Goal: Task Accomplishment & Management: Manage account settings

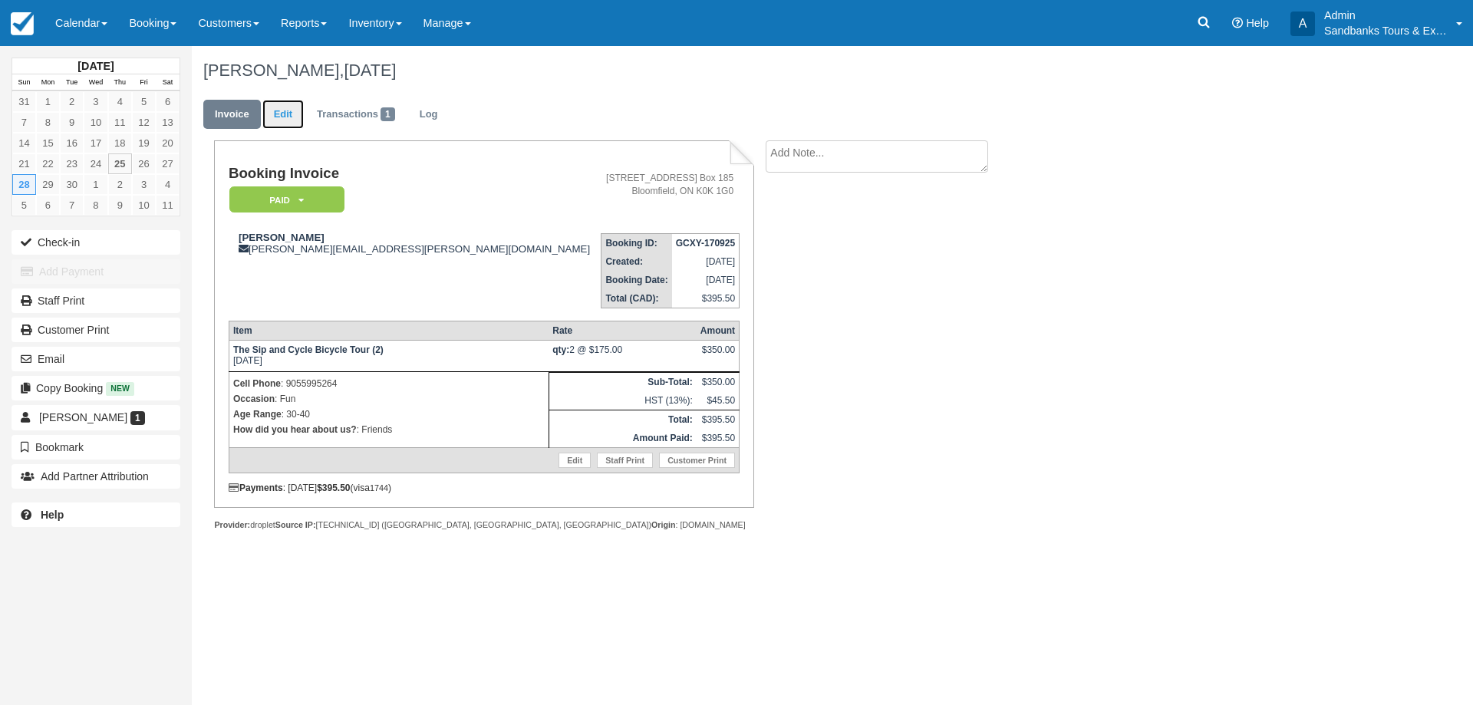
click at [291, 113] on link "Edit" at bounding box center [282, 115] width 41 height 30
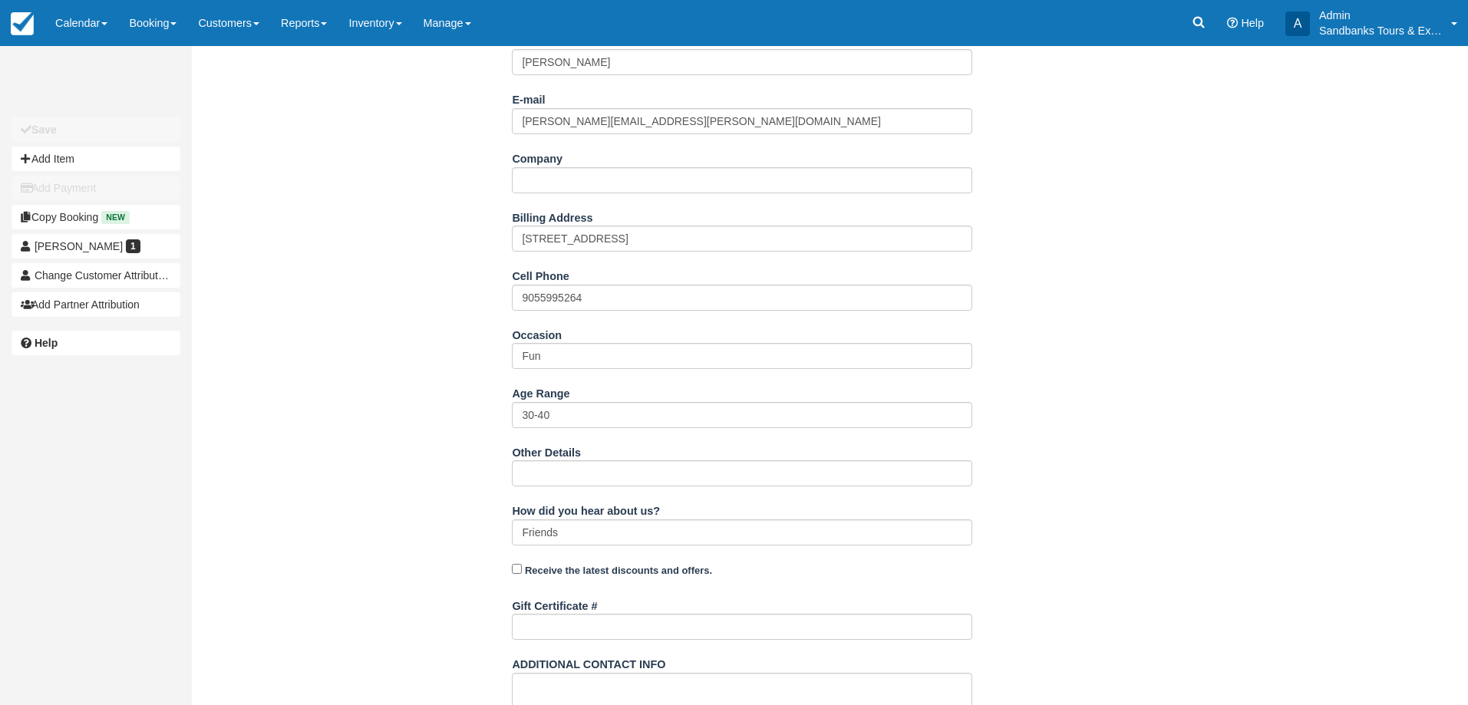
scroll to position [406, 0]
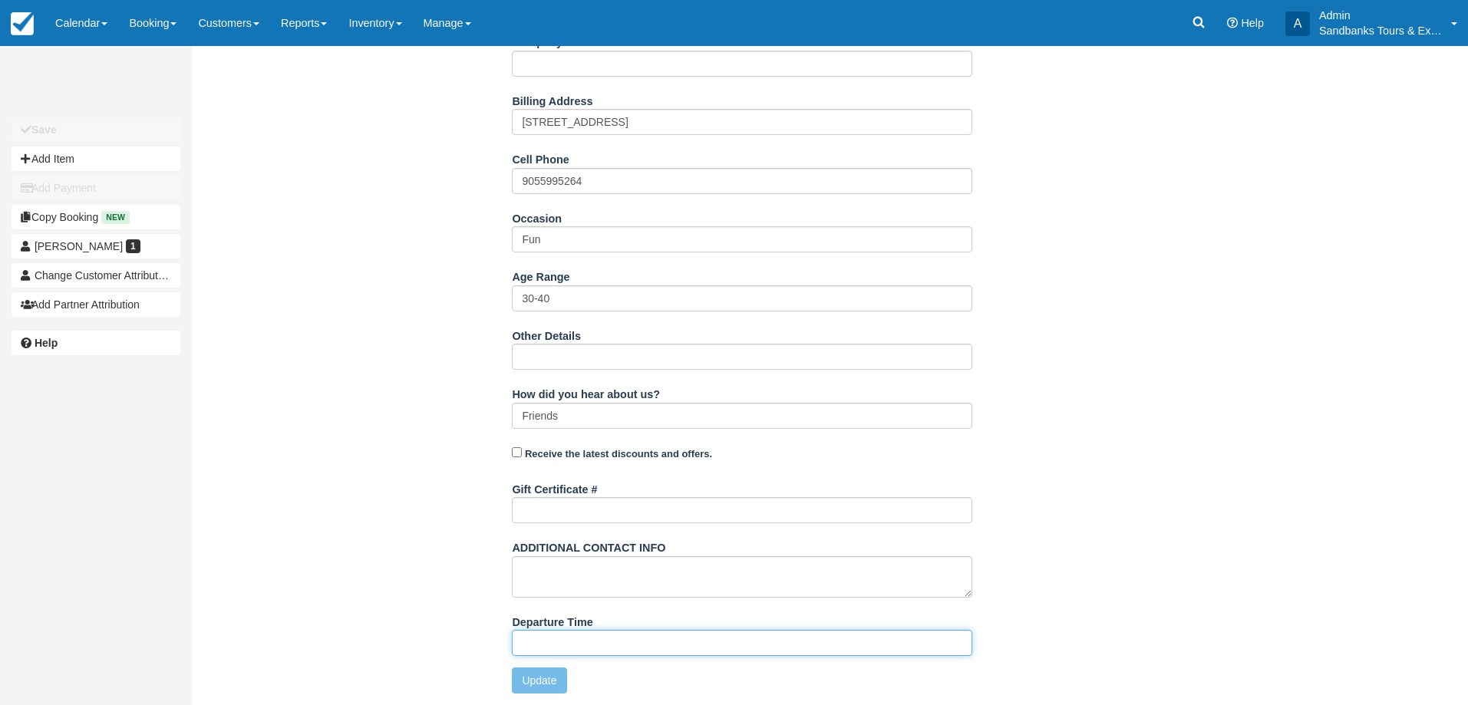
click at [572, 639] on input "Departure Time" at bounding box center [742, 643] width 460 height 26
type input "11:00am start time at 81 Cleminson"
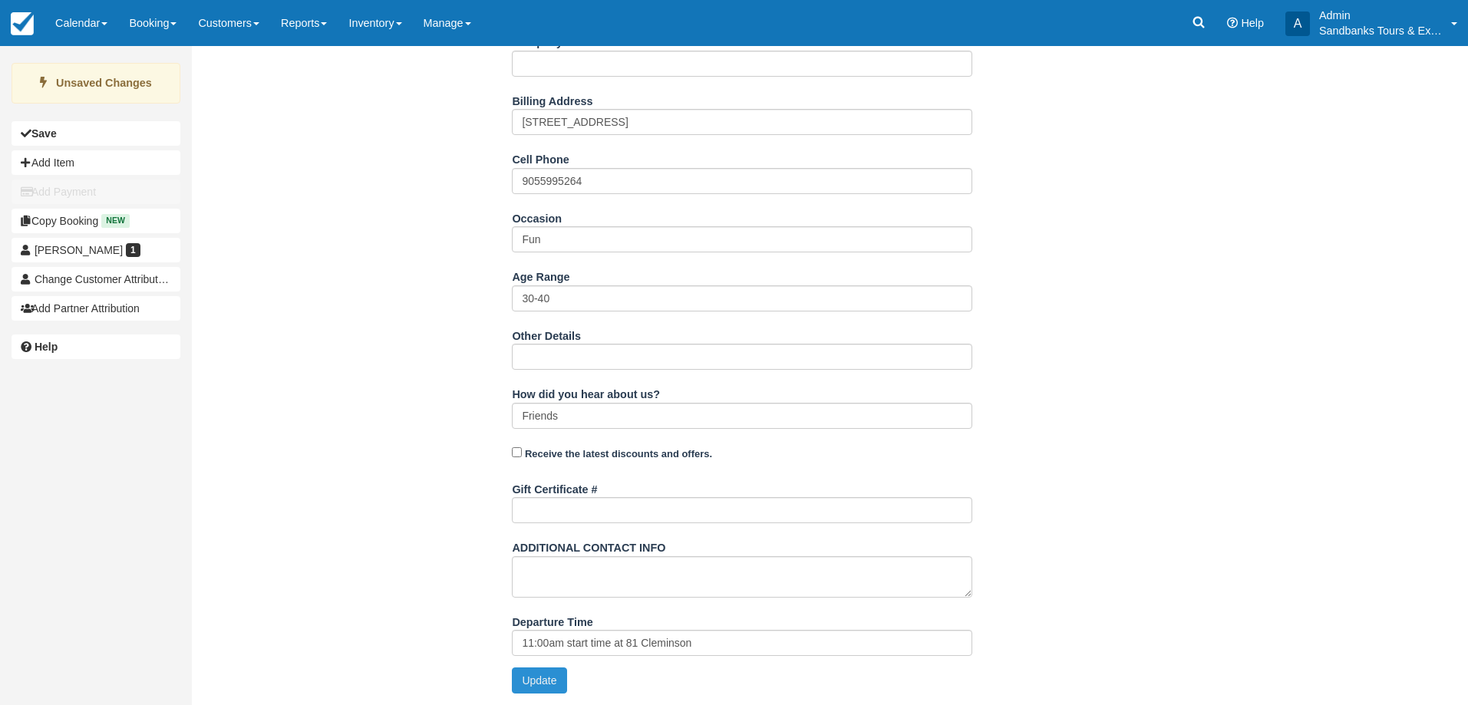
click at [524, 675] on button "Update" at bounding box center [539, 681] width 54 height 26
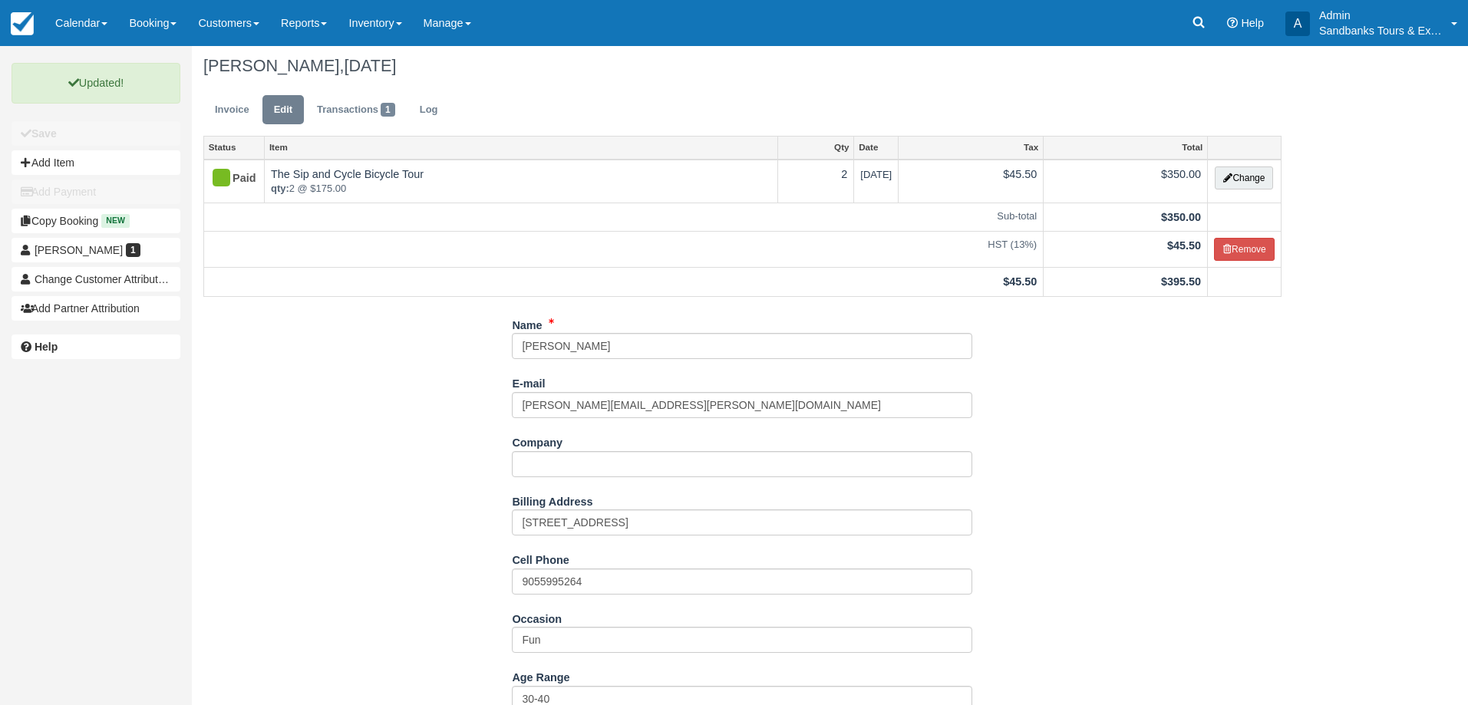
scroll to position [0, 0]
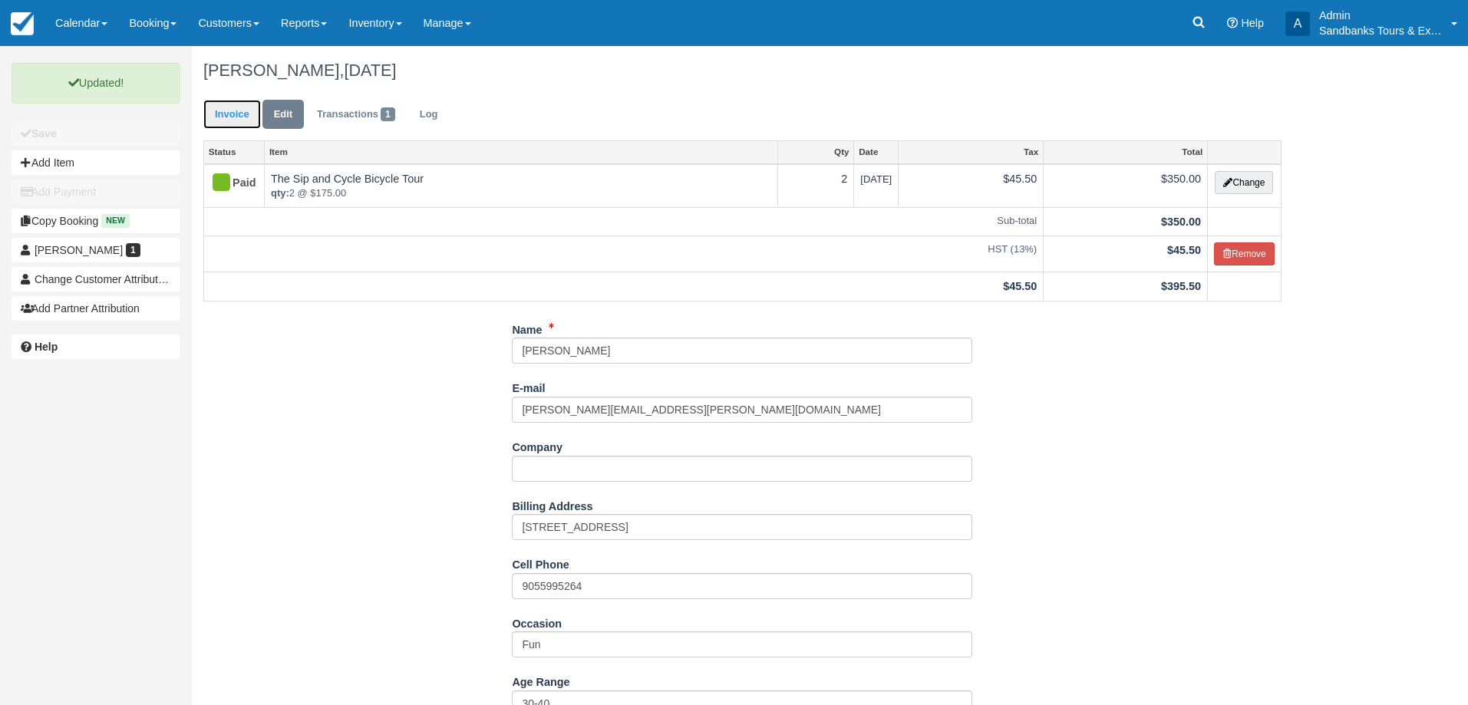
click at [249, 111] on link "Invoice" at bounding box center [232, 115] width 58 height 30
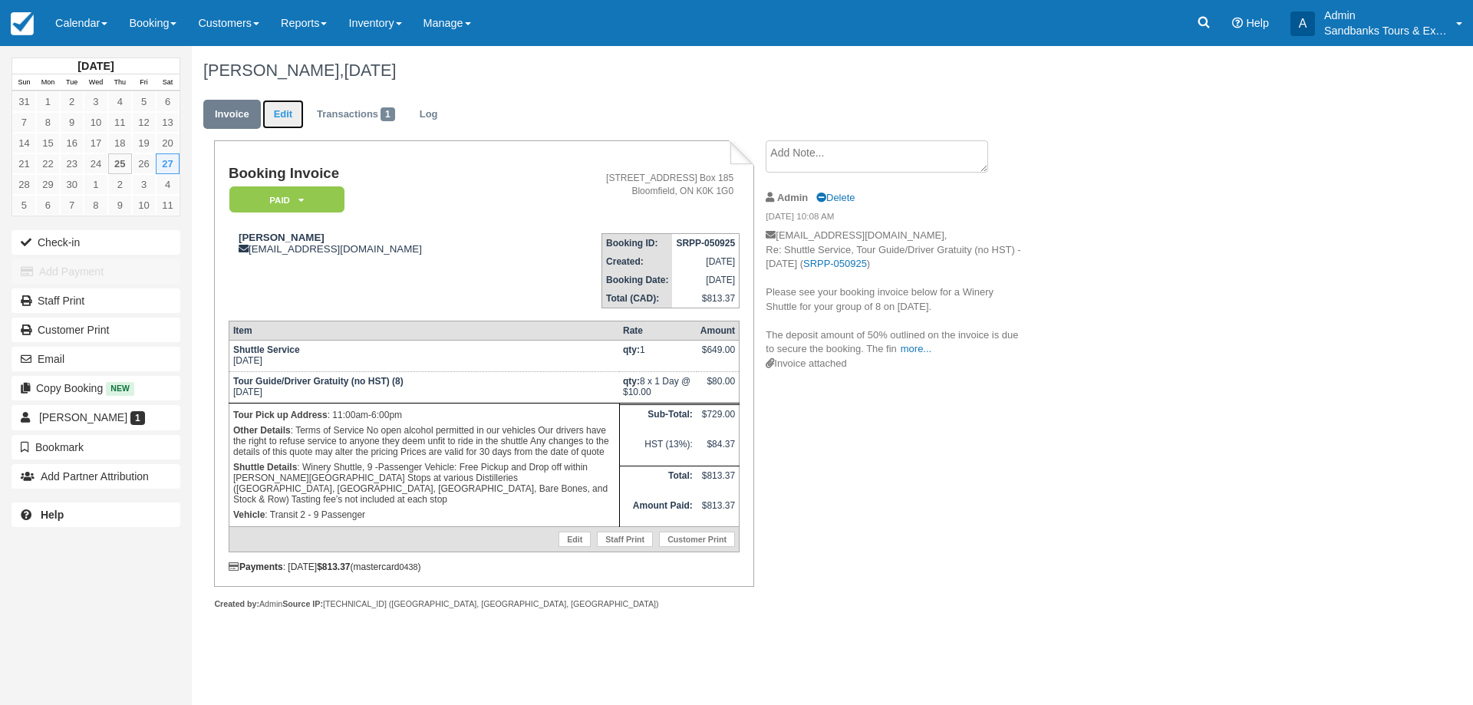
click at [285, 102] on link "Edit" at bounding box center [282, 115] width 41 height 30
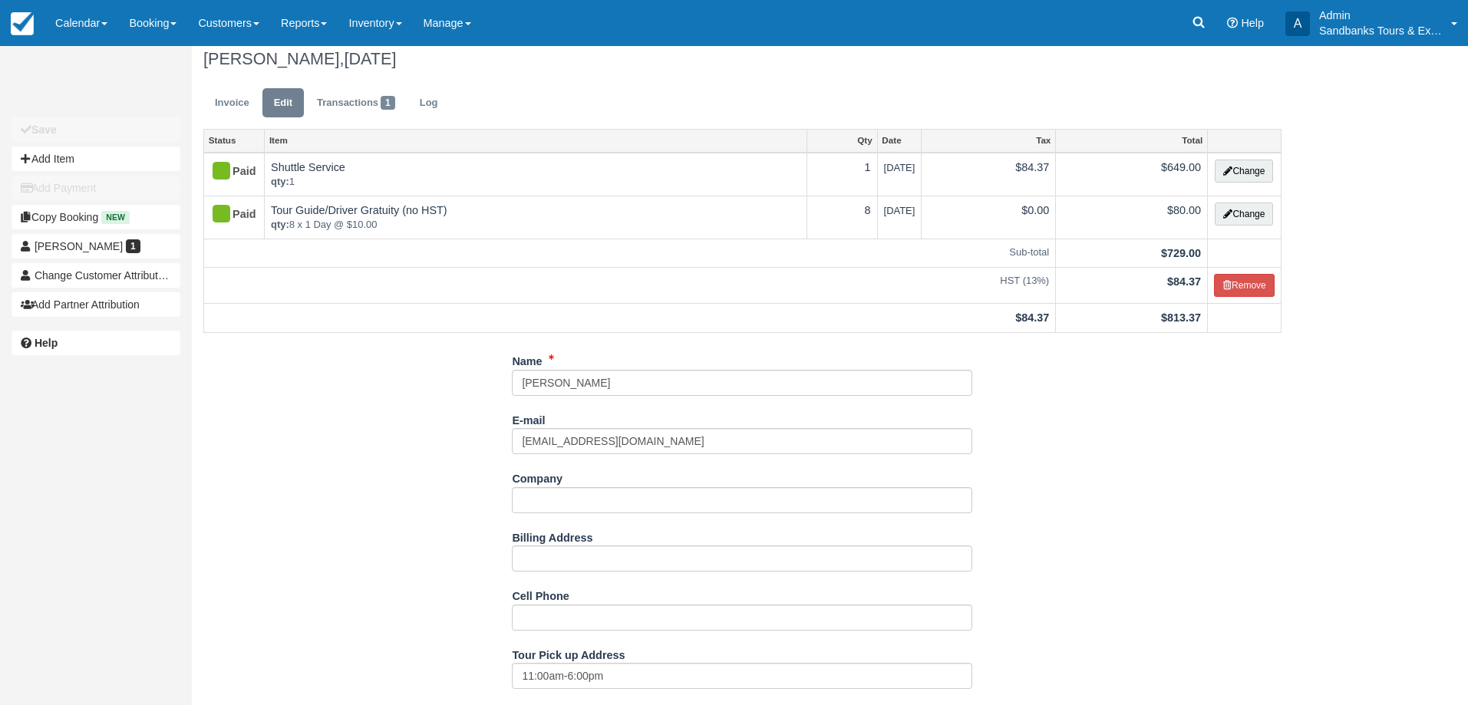
scroll to position [537, 0]
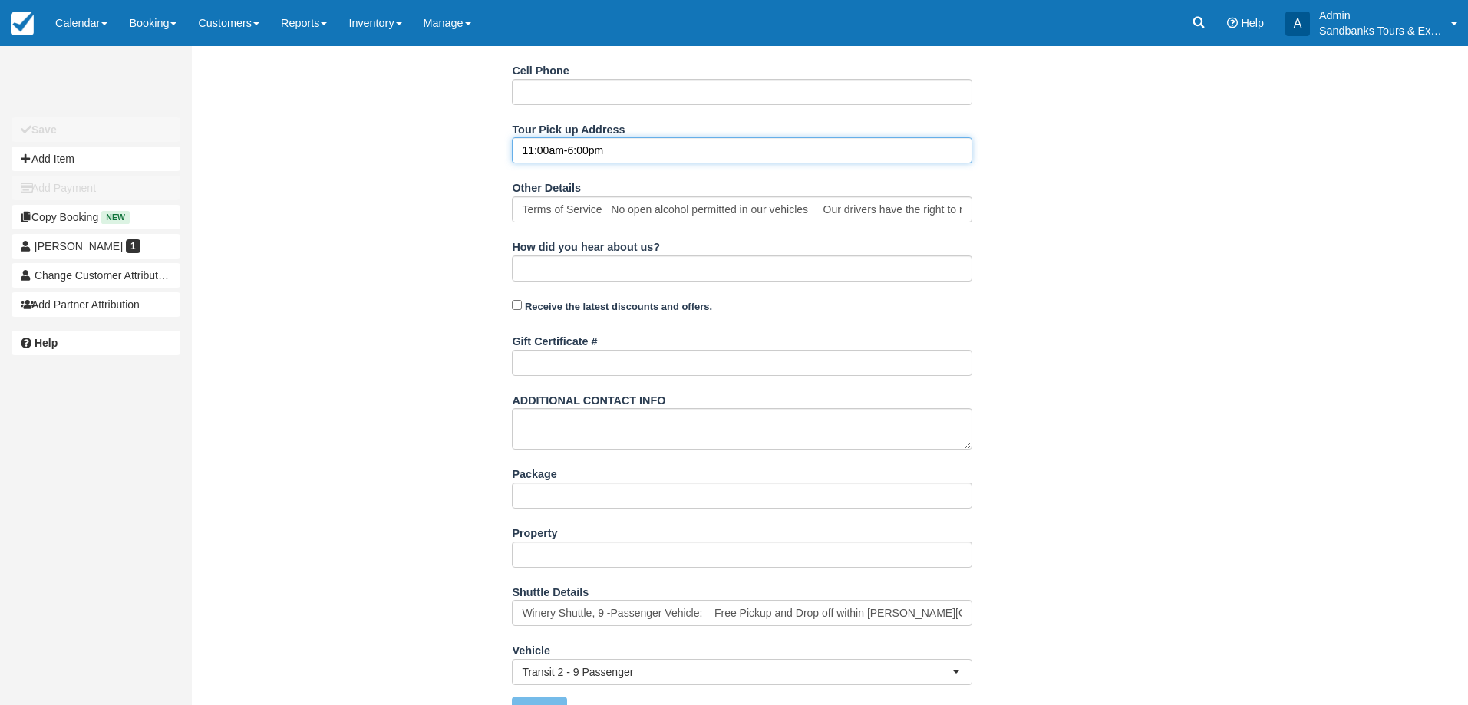
click at [540, 149] on input "11:00am-6:00pm" at bounding box center [742, 150] width 460 height 26
type input "11:30am at [STREET_ADDRESS] until 6:30pm"
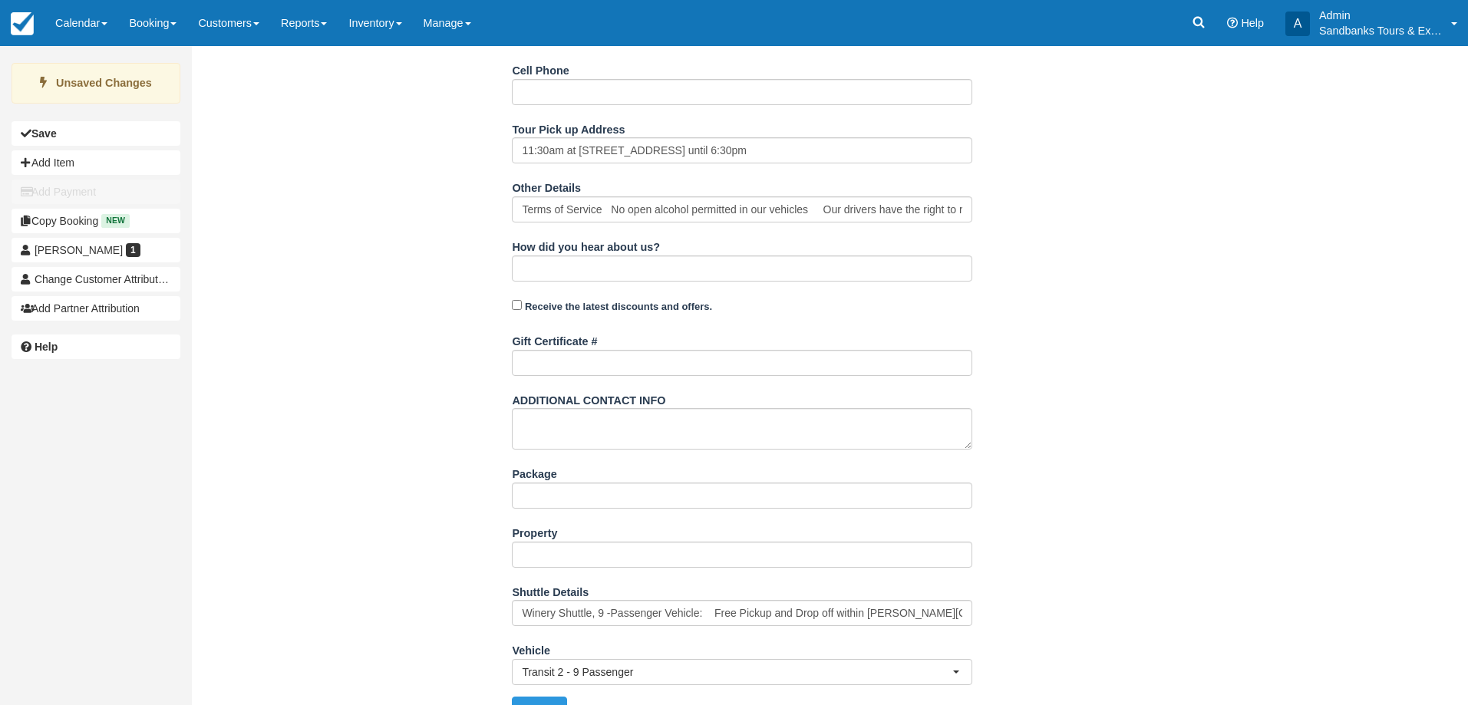
click at [366, 422] on div "Name [PERSON_NAME] E-mail [EMAIL_ADDRESS][DOMAIN_NAME] Did you mean ? Company B…" at bounding box center [742, 279] width 1101 height 912
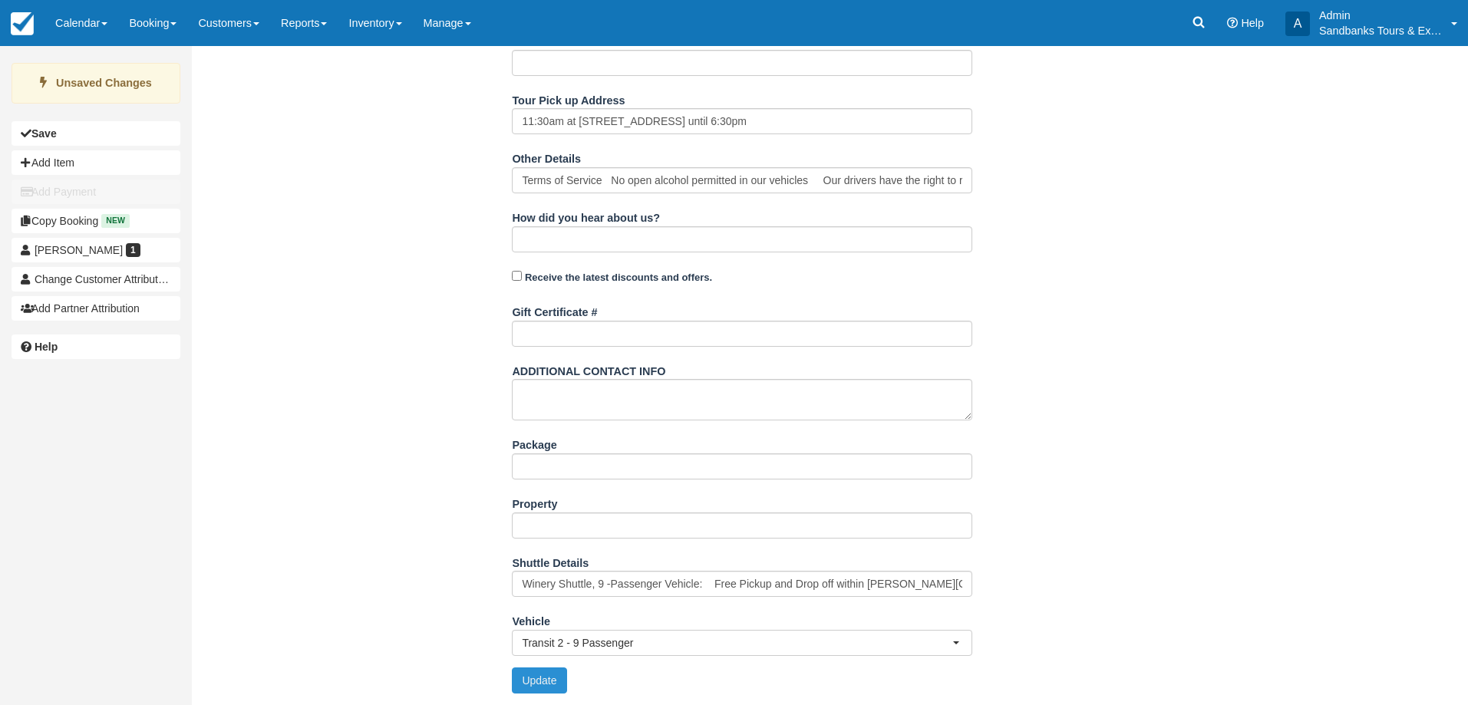
click at [544, 675] on button "Update" at bounding box center [539, 681] width 54 height 26
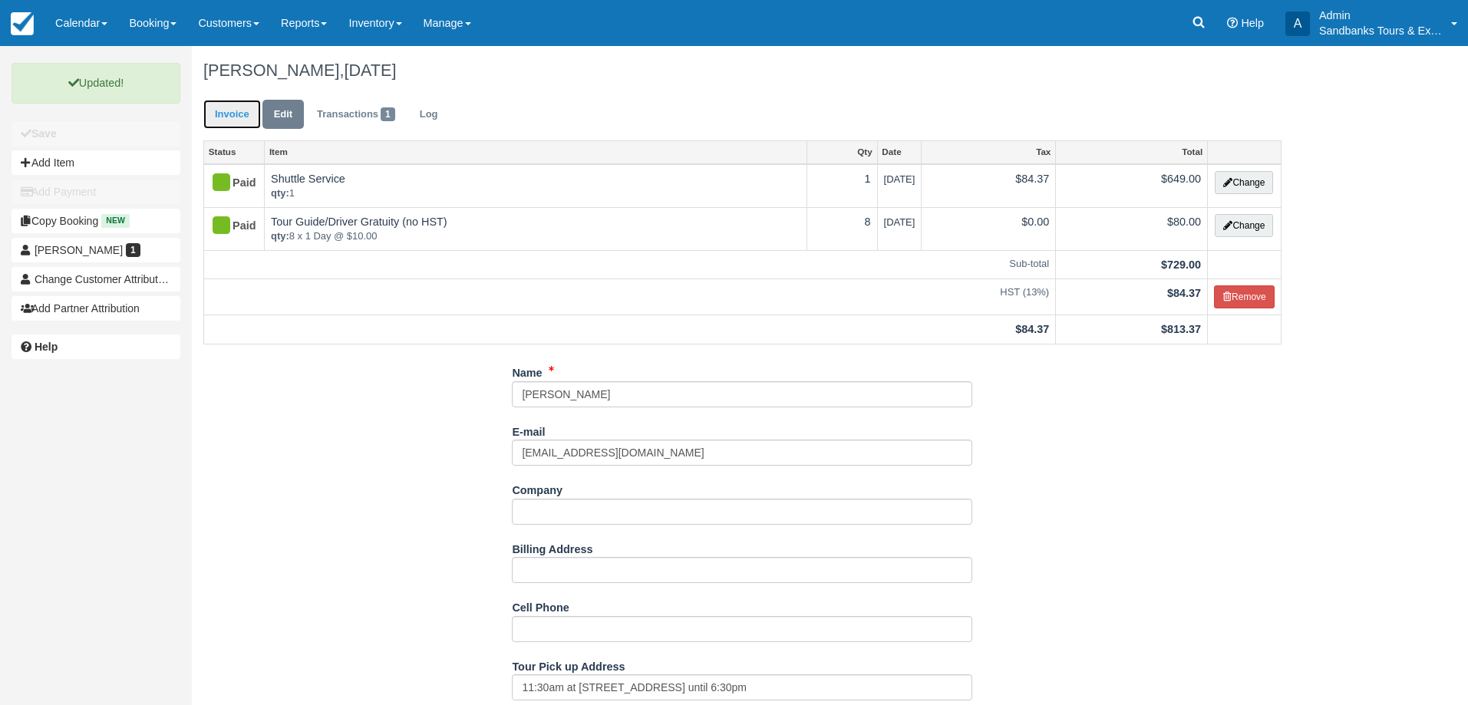
click at [219, 120] on link "Invoice" at bounding box center [232, 115] width 58 height 30
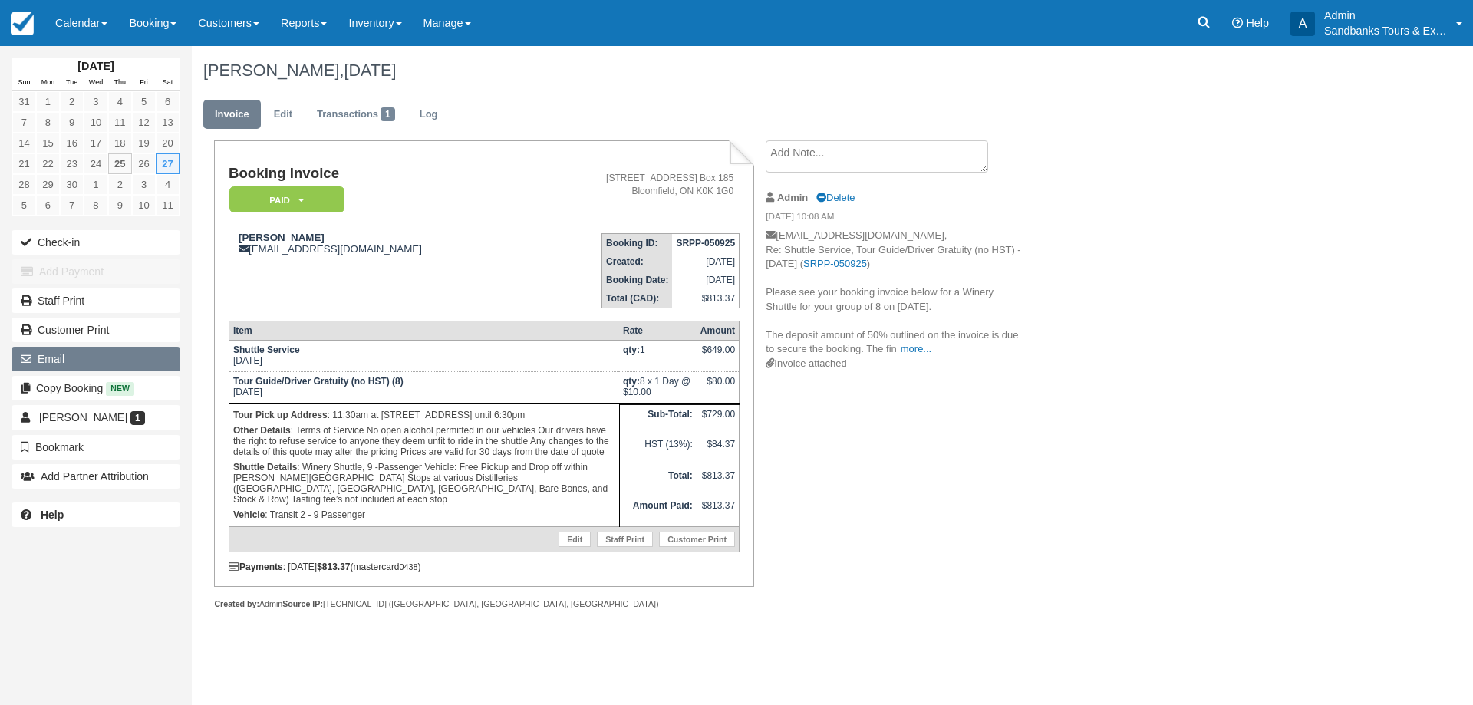
click at [111, 351] on button "Email" at bounding box center [96, 359] width 169 height 25
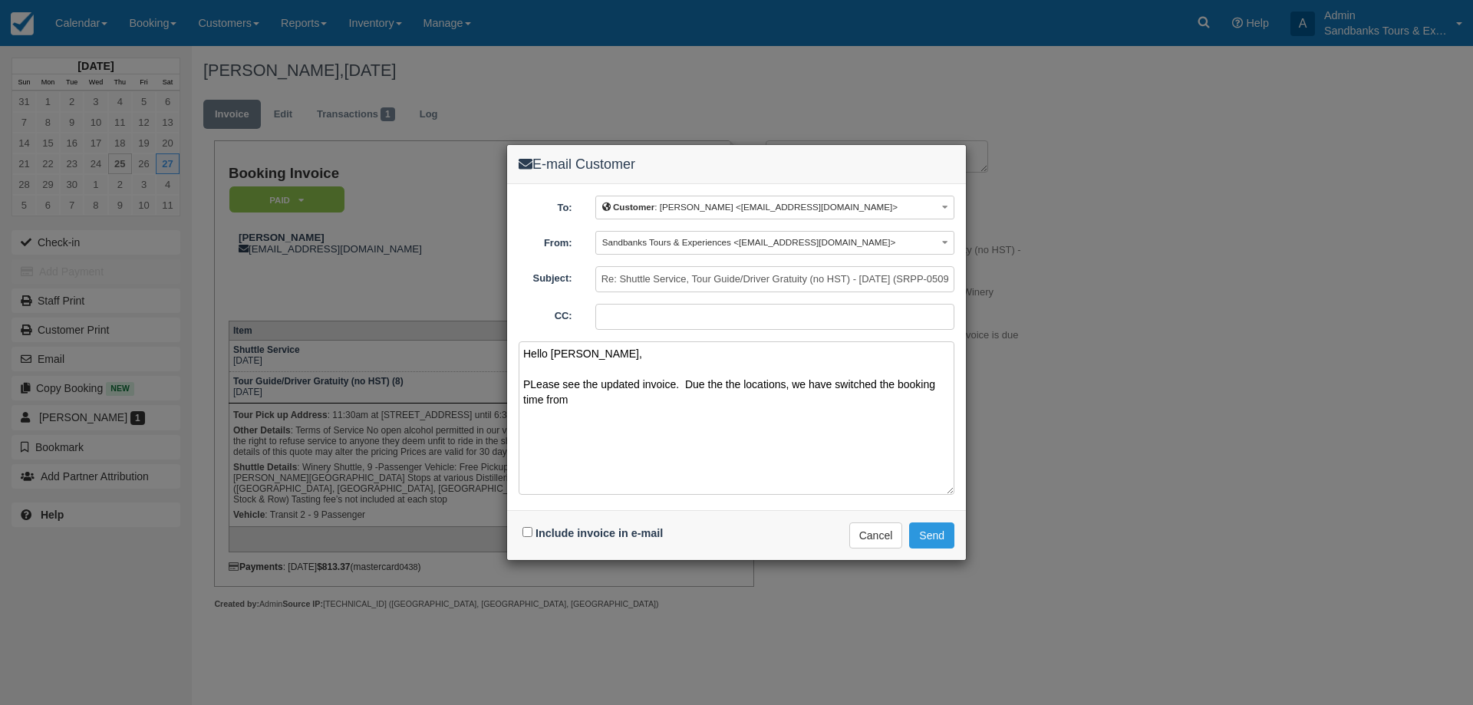
click at [532, 388] on textarea "Hello Jeff, PLease see the updated invoice. Due the the locations, we have swit…" at bounding box center [737, 418] width 436 height 153
click at [536, 384] on textarea "Hello Jeff, PLease see the updated invoice. Due the the locations, we have swit…" at bounding box center [737, 418] width 436 height 153
click at [740, 388] on textarea "Hello Jeff, Please see the updated invoice. Due the the locations, we have swit…" at bounding box center [737, 418] width 436 height 153
click at [716, 404] on textarea "Hello Jeff, Please see the updated invoice. Due the updated hours for the follo…" at bounding box center [737, 418] width 436 height 153
click at [828, 404] on textarea "Hello Jeff, Please see the updated invoice. Due the updated hours for the follo…" at bounding box center [737, 418] width 436 height 153
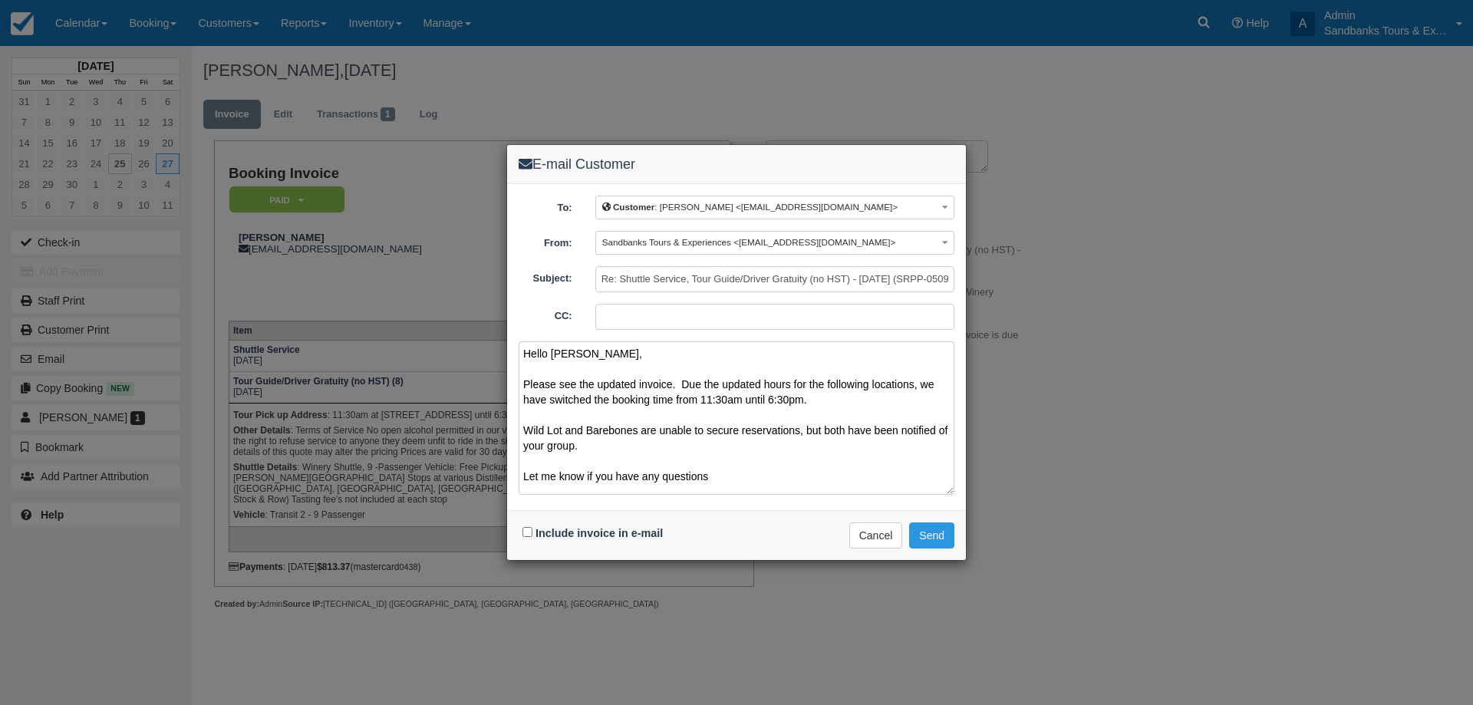
click at [719, 481] on textarea "Hello Jeff, Please see the updated invoice. Due the updated hours for the follo…" at bounding box center [737, 418] width 436 height 153
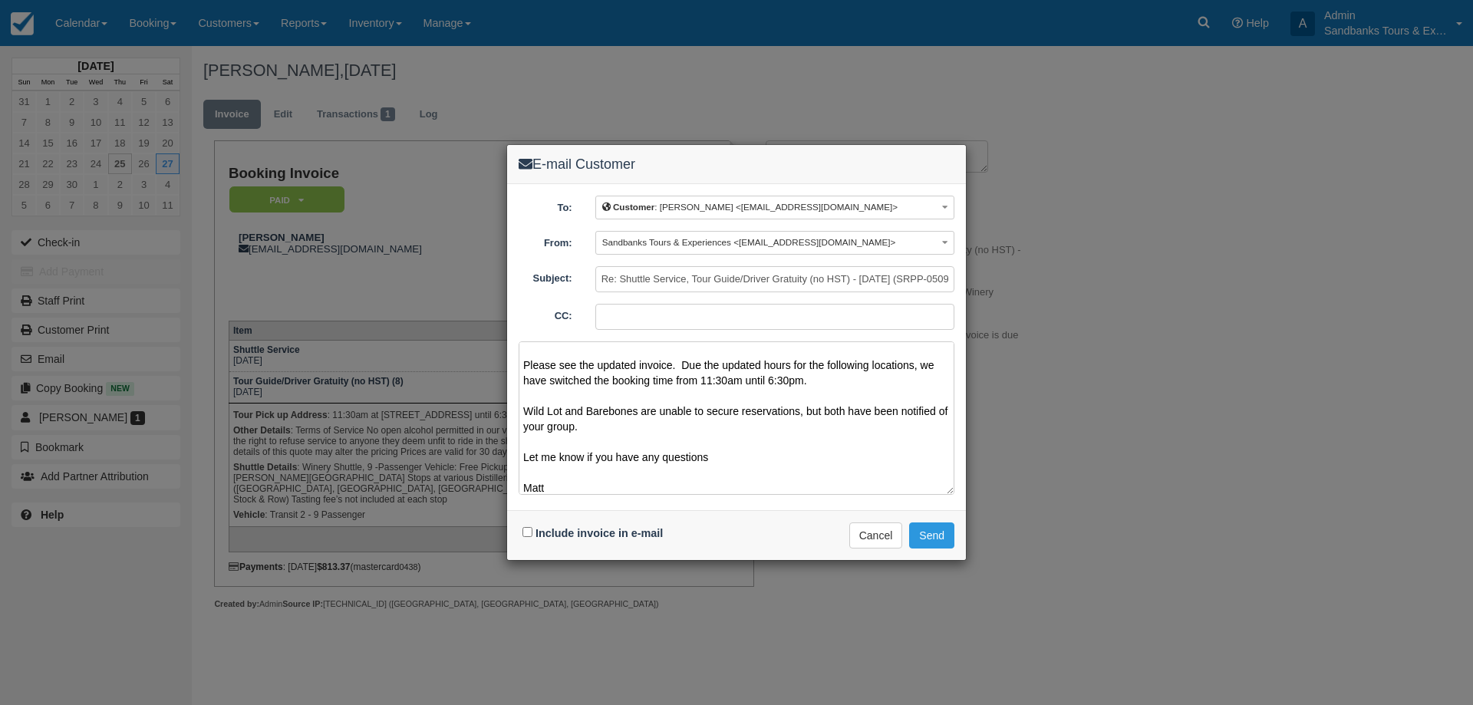
scroll to position [35, 0]
click at [605, 405] on textarea "Hello Jeff, Please see the updated invoice. Due the updated hours for the follo…" at bounding box center [737, 418] width 436 height 153
drag, startPoint x: 625, startPoint y: 410, endPoint x: 612, endPoint y: 411, distance: 13.1
click at [612, 411] on textarea "Hello Jeff, Please see the updated invoice. Due the updated hours for the follo…" at bounding box center [737, 418] width 436 height 153
click at [614, 401] on textarea "Hello Jeff, Please see the updated invoice. Due the updated hours for the follo…" at bounding box center [737, 418] width 436 height 153
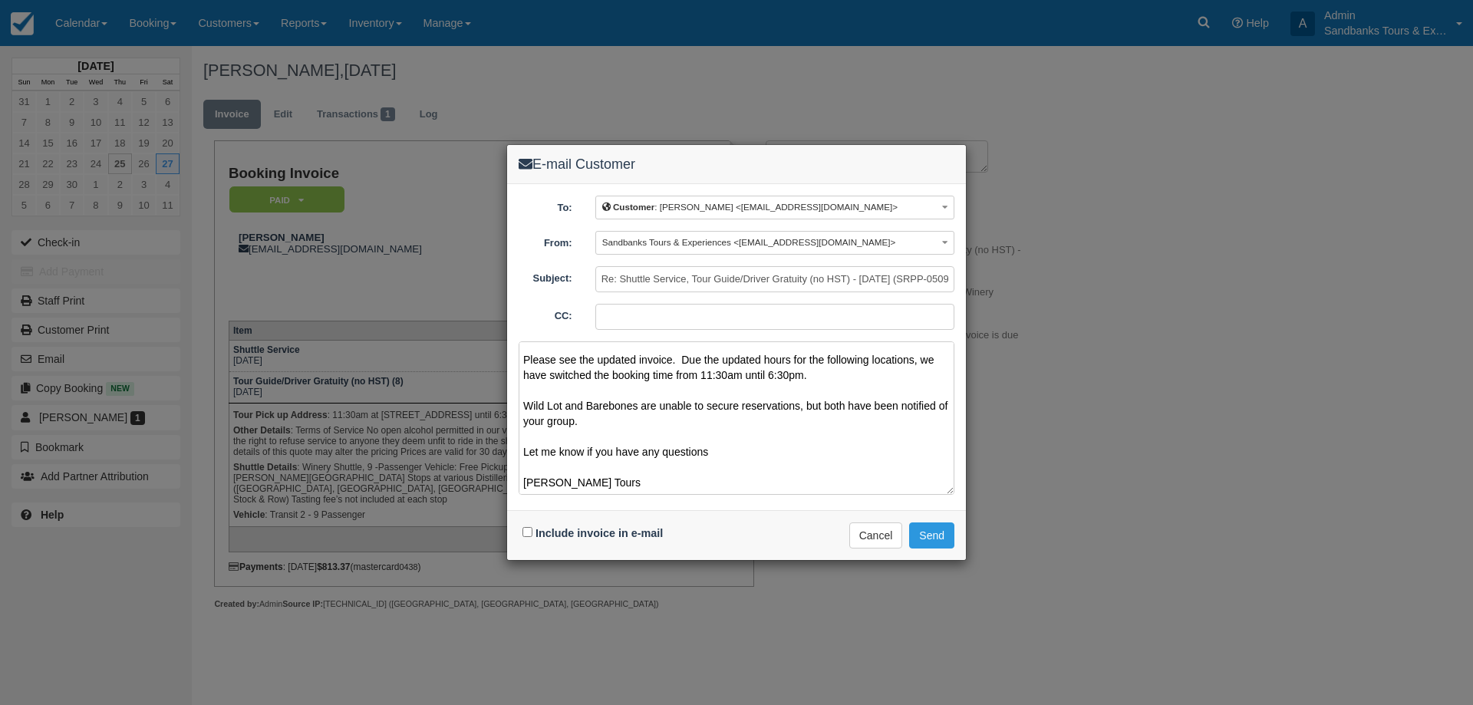
click at [629, 409] on textarea "Hello Jeff, Please see the updated invoice. Due the updated hours for the follo…" at bounding box center [737, 418] width 436 height 153
type textarea "Hello Jeff, Please see the updated invoice. Due the updated hours for the follo…"
click at [524, 535] on input "Include invoice in e-mail" at bounding box center [528, 532] width 10 height 10
checkbox input "true"
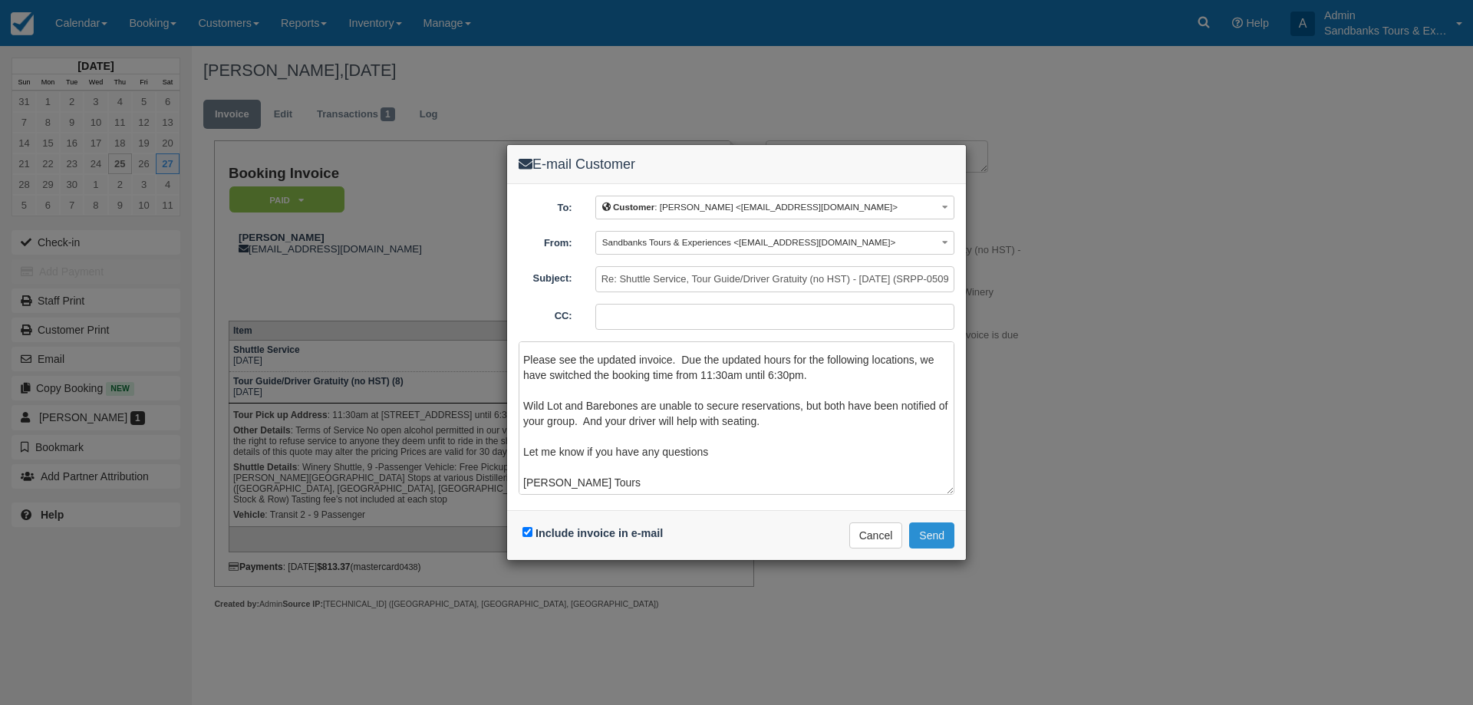
click at [944, 536] on button "Send" at bounding box center [931, 536] width 45 height 26
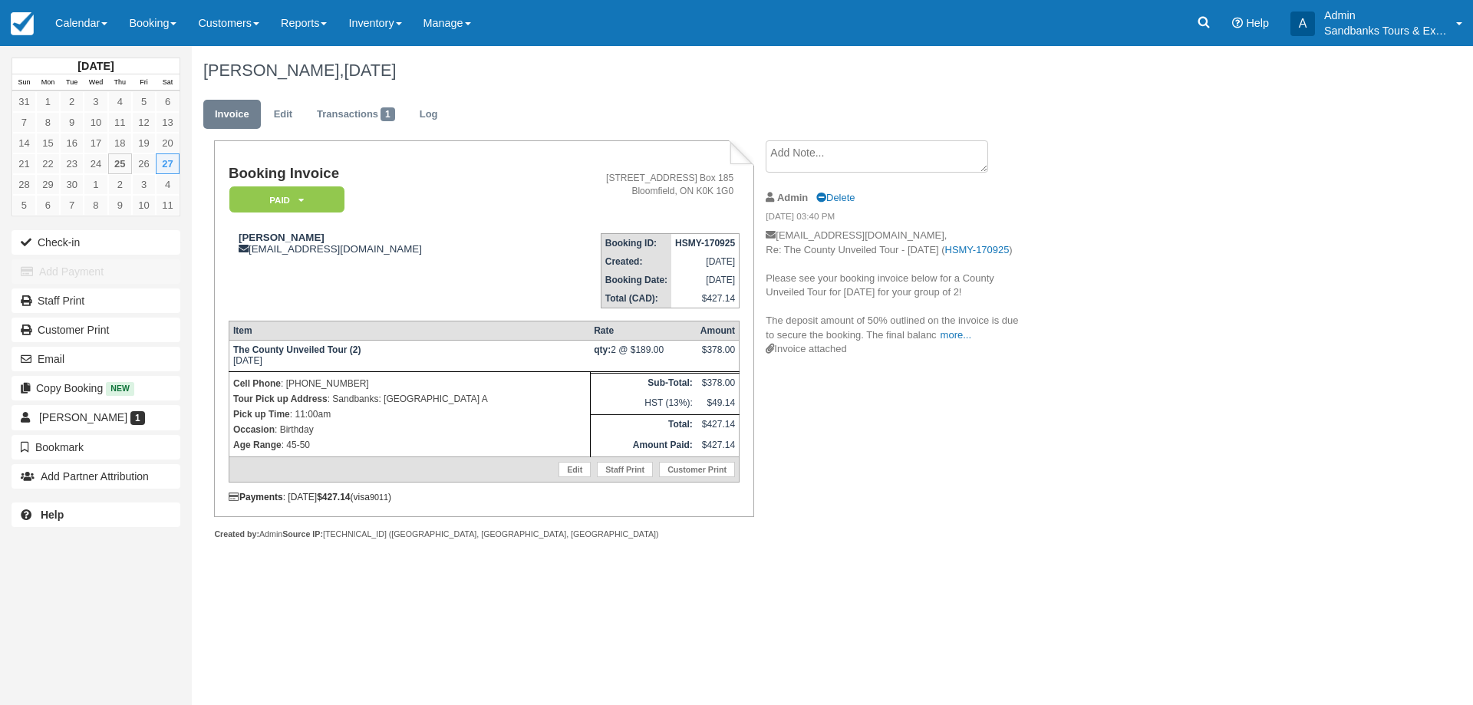
click at [900, 557] on div "Booking Invoice Paid   Pending Deposit Hold Deposit Waiting Cancelled BOOKED GI…" at bounding box center [614, 356] width 844 height 433
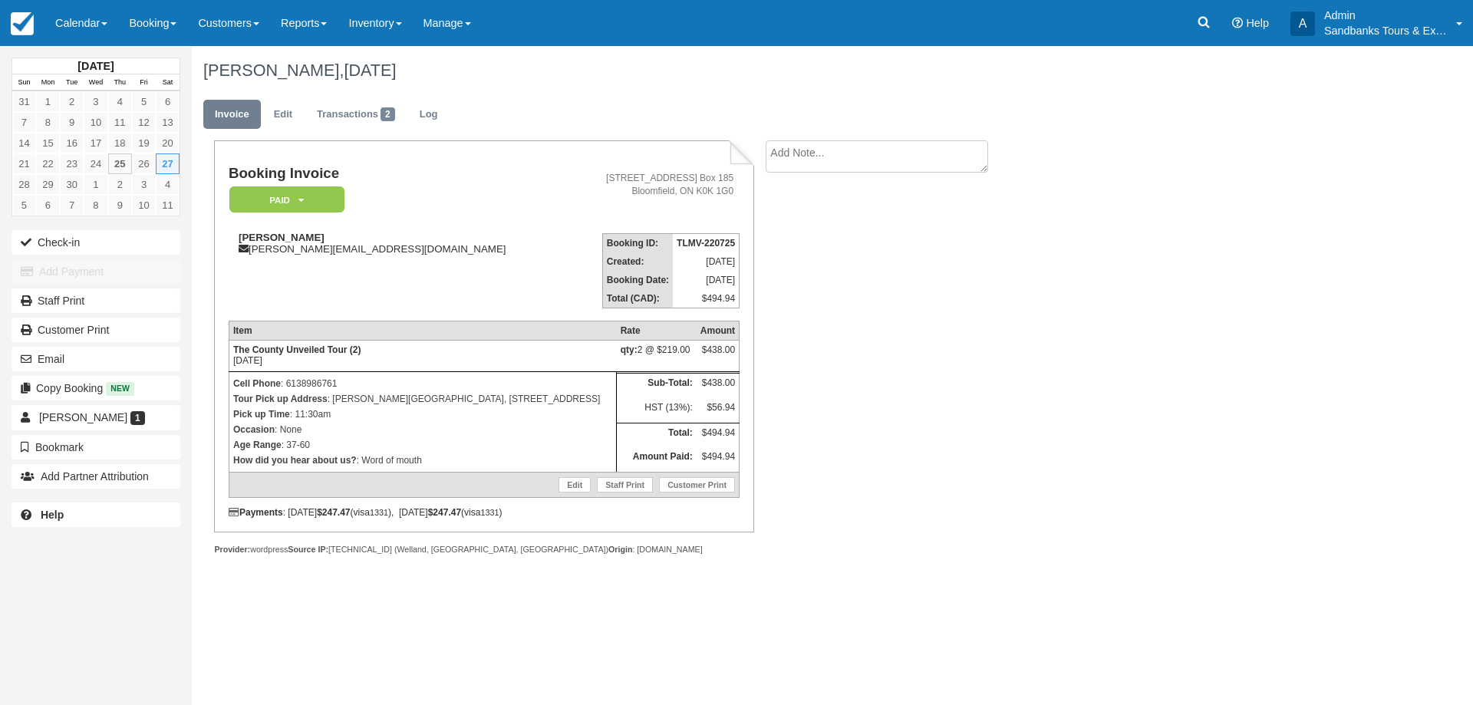
click at [824, 431] on div "Booking Invoice Paid   Pending Deposit Hold Deposit Waiting Cancelled BOOKED GI…" at bounding box center [614, 364] width 844 height 448
